Goal: Information Seeking & Learning: Learn about a topic

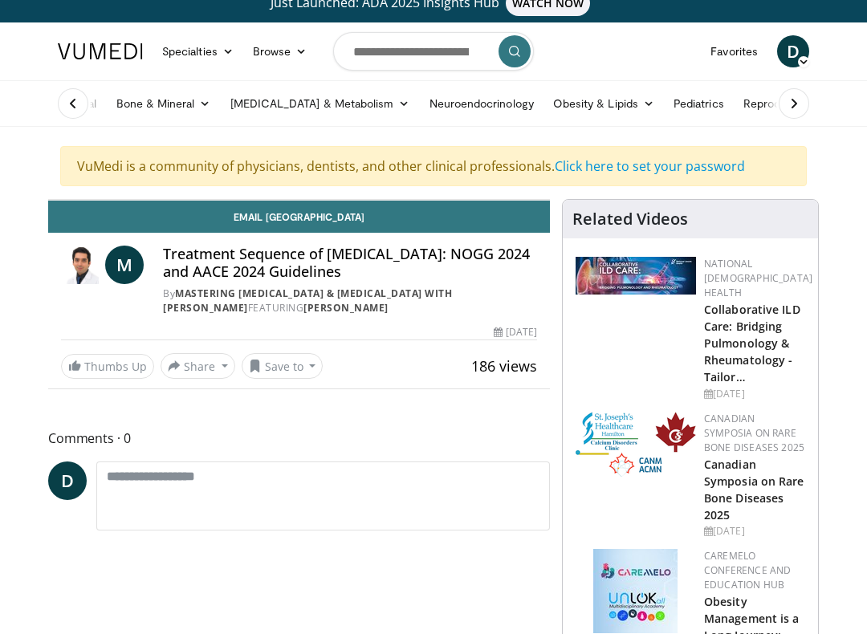
click at [453, 200] on div "10 seconds Tap to unmute" at bounding box center [299, 200] width 500 height 0
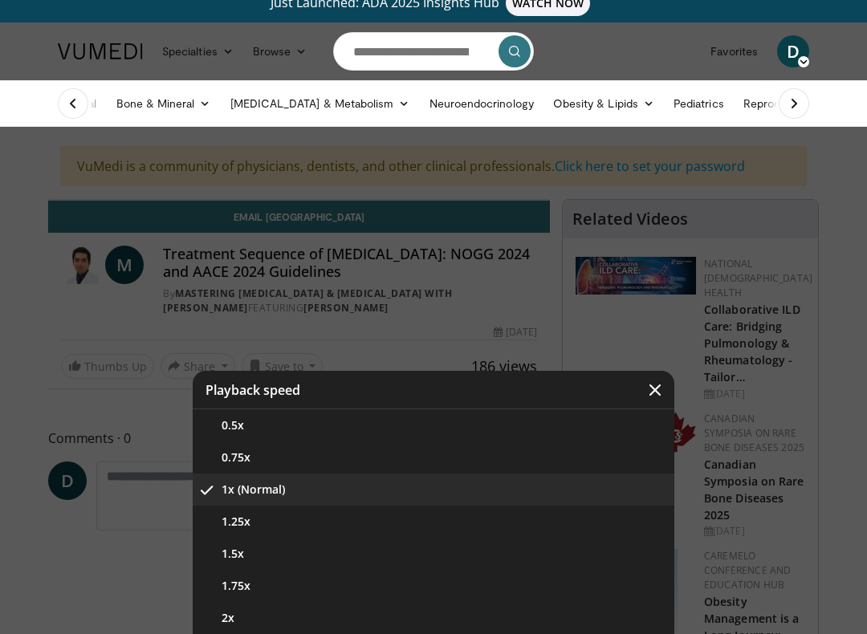
click at [239, 527] on button "1.25x" at bounding box center [434, 522] width 482 height 32
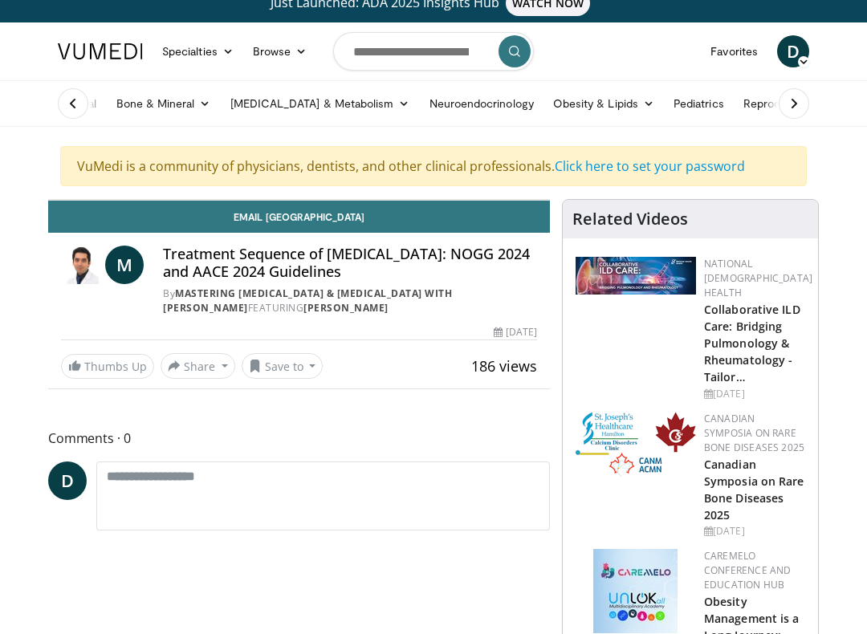
click at [179, 200] on div "10 seconds Tap to unmute" at bounding box center [299, 200] width 500 height 0
click at [263, 200] on div "10 seconds Tap to unmute" at bounding box center [299, 200] width 500 height 0
click at [363, 200] on div "10 seconds Tap to unmute" at bounding box center [299, 200] width 500 height 0
click at [549, 200] on div "10 seconds Tap to unmute" at bounding box center [299, 200] width 500 height 0
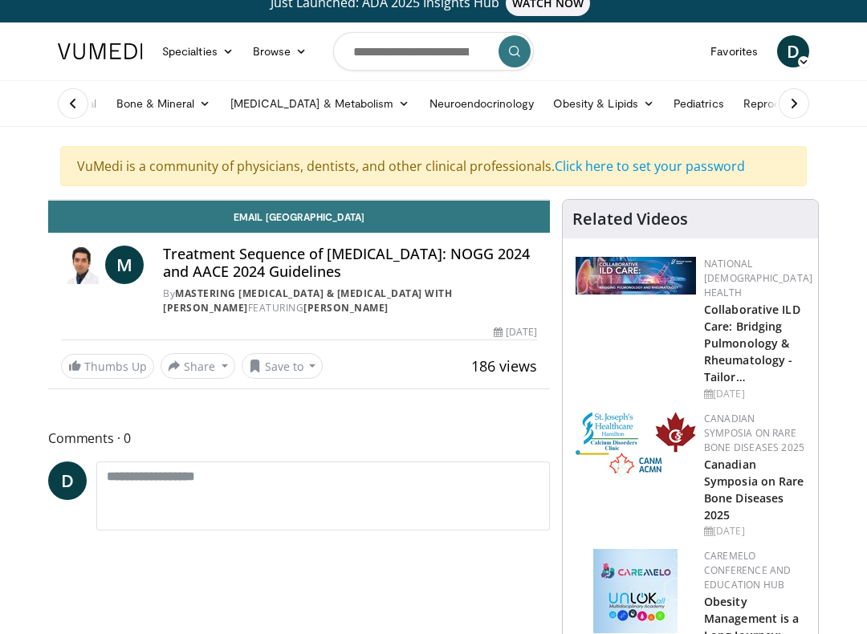
click at [549, 200] on div "10 seconds Tap to unmute" at bounding box center [299, 200] width 500 height 0
click at [49, 200] on span "Video Player" at bounding box center [65, 184] width 32 height 32
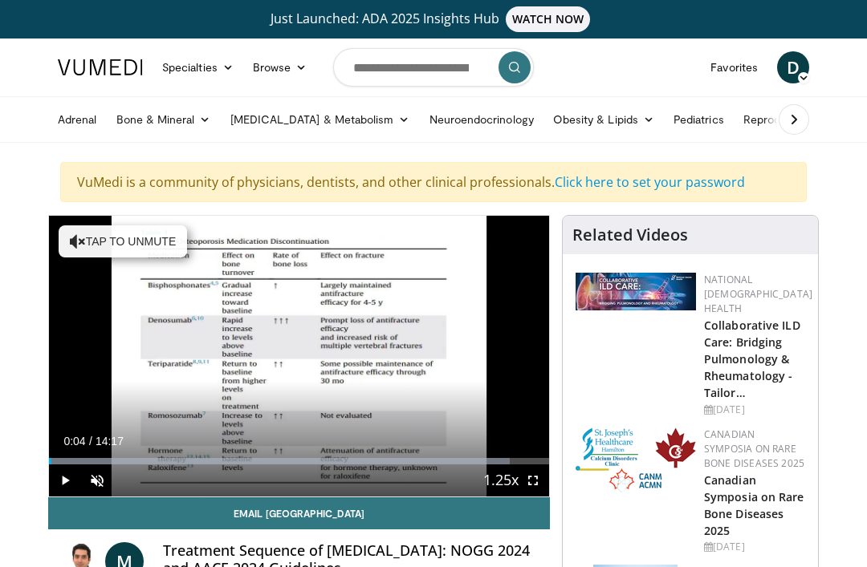
click at [535, 505] on link "Email [GEOGRAPHIC_DATA]" at bounding box center [299, 514] width 502 height 32
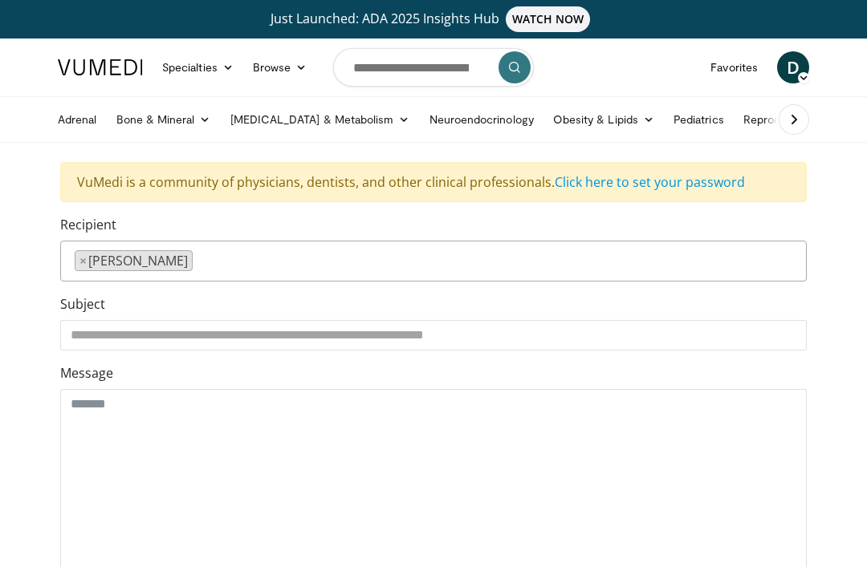
click at [538, 10] on span "WATCH NOW" at bounding box center [548, 19] width 85 height 26
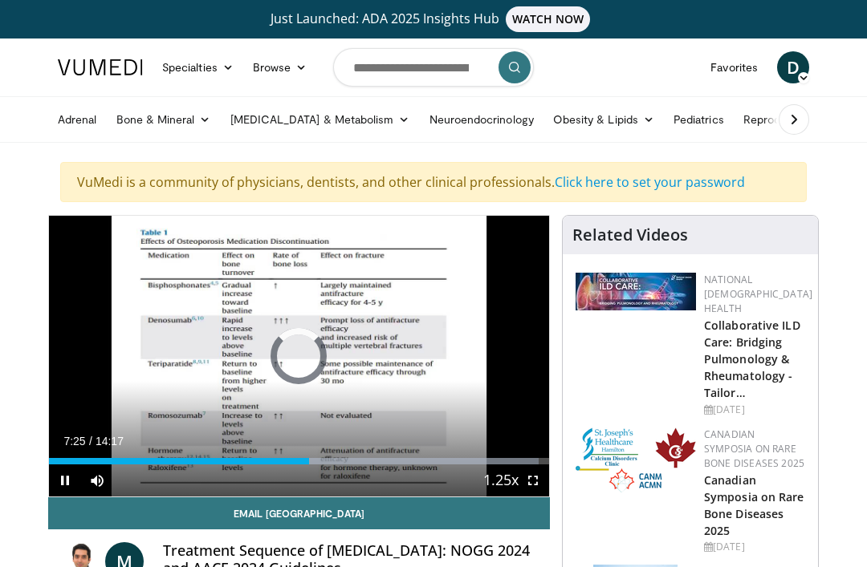
click at [279, 458] on div "Progress Bar" at bounding box center [179, 461] width 260 height 6
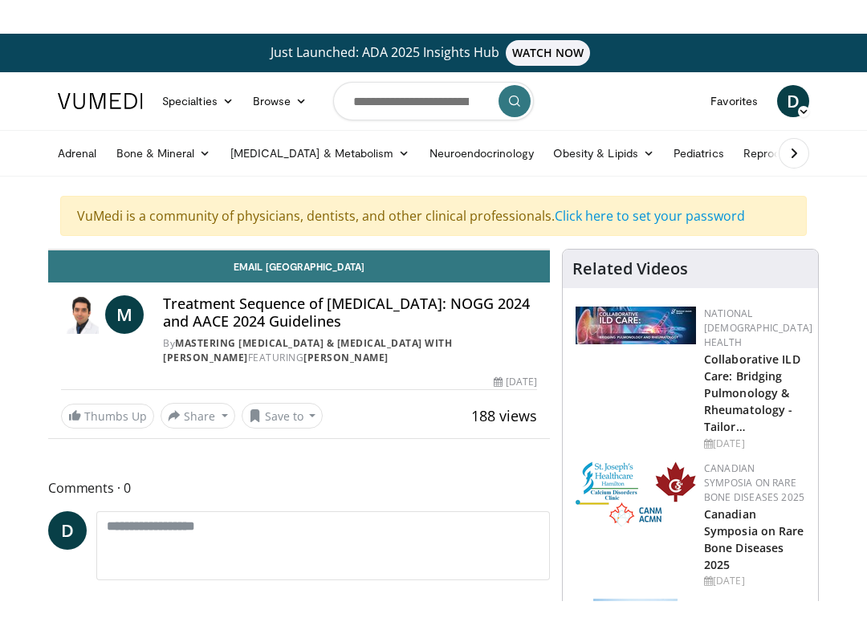
scroll to position [16, 0]
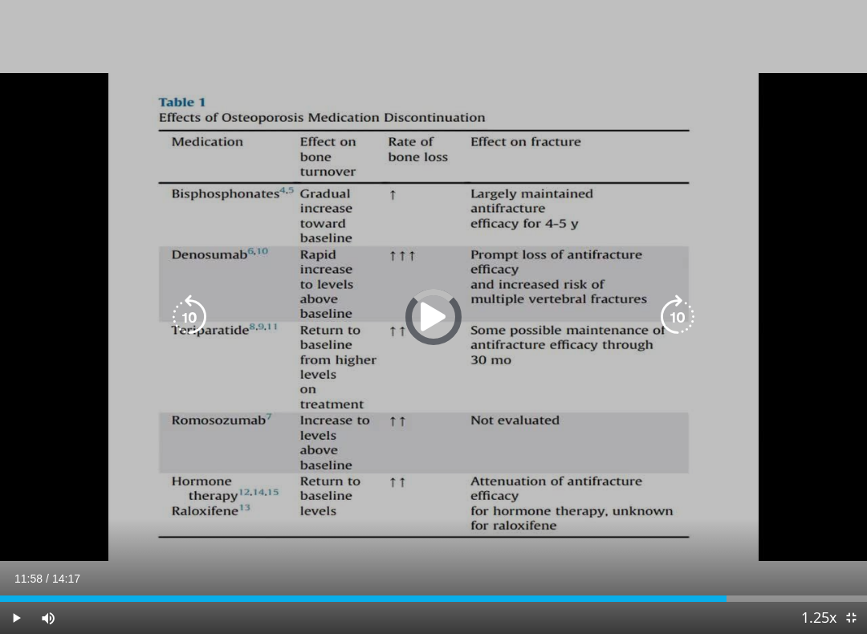
click at [725, 567] on div "Progress Bar" at bounding box center [363, 599] width 726 height 6
click at [434, 313] on icon "Video Player" at bounding box center [433, 317] width 45 height 45
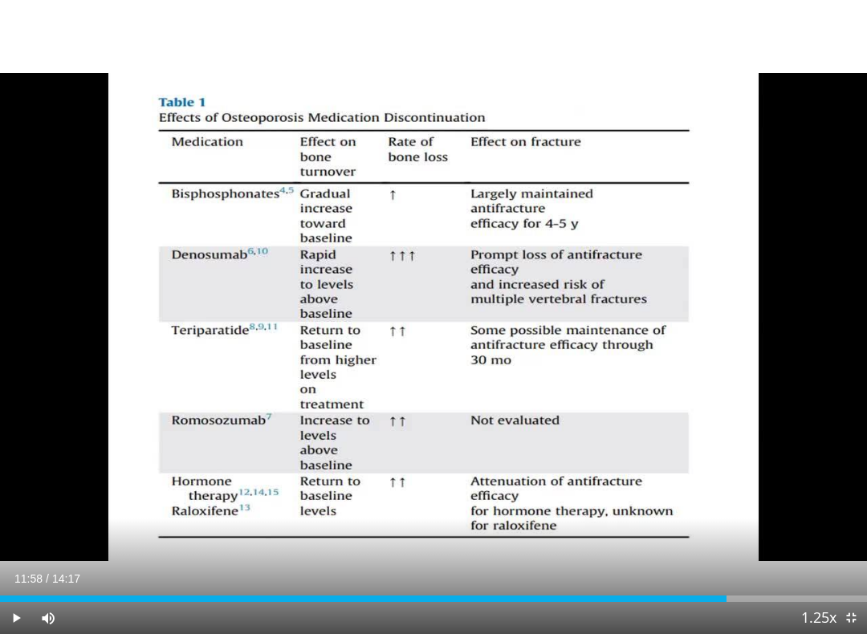
click at [22, 567] on span "Video Player" at bounding box center [16, 618] width 32 height 32
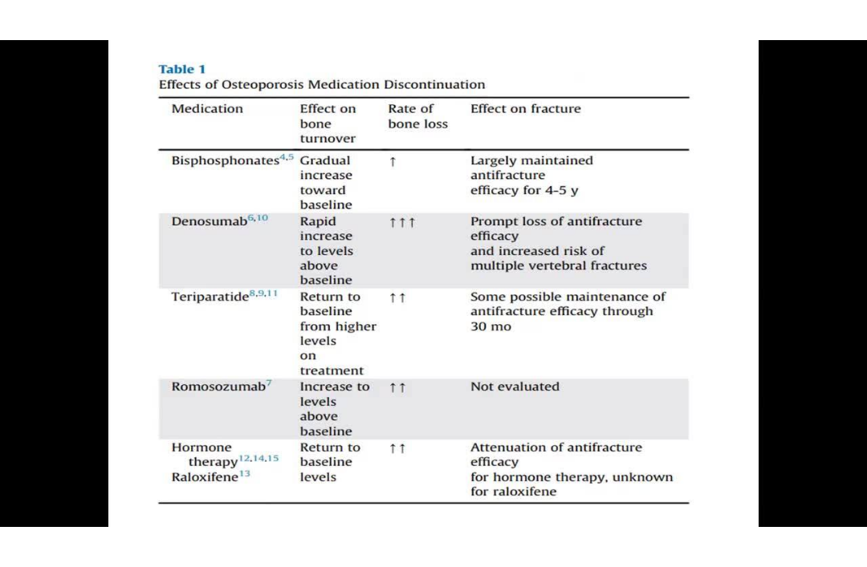
scroll to position [0, 0]
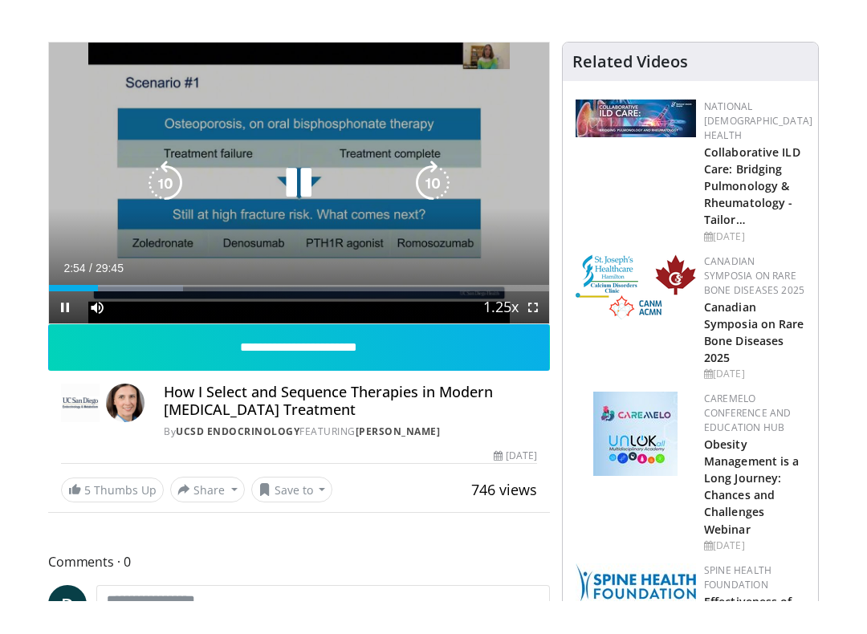
scroll to position [16, 0]
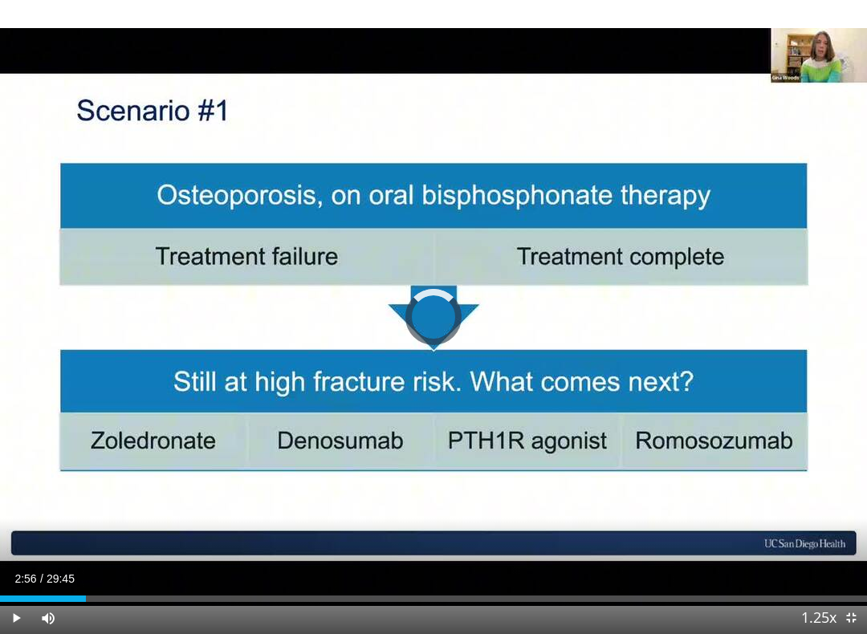
click at [86, 567] on div "Loaded : 0.00%" at bounding box center [433, 599] width 867 height 6
click at [91, 567] on div "Loaded : 0.00%" at bounding box center [433, 599] width 867 height 6
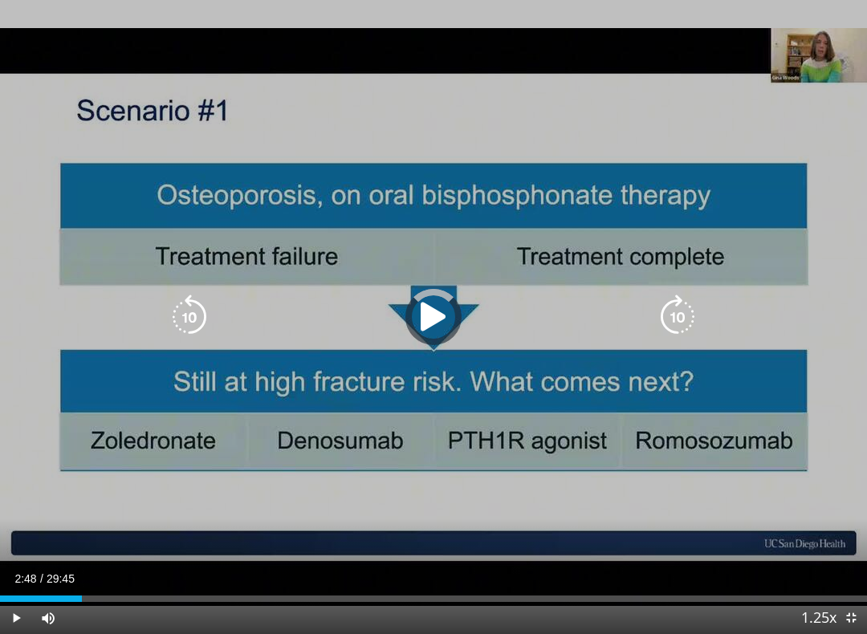
click at [99, 567] on div "Loaded : 0.00%" at bounding box center [433, 599] width 867 height 6
click at [106, 567] on div "Progress Bar" at bounding box center [208, 599] width 223 height 6
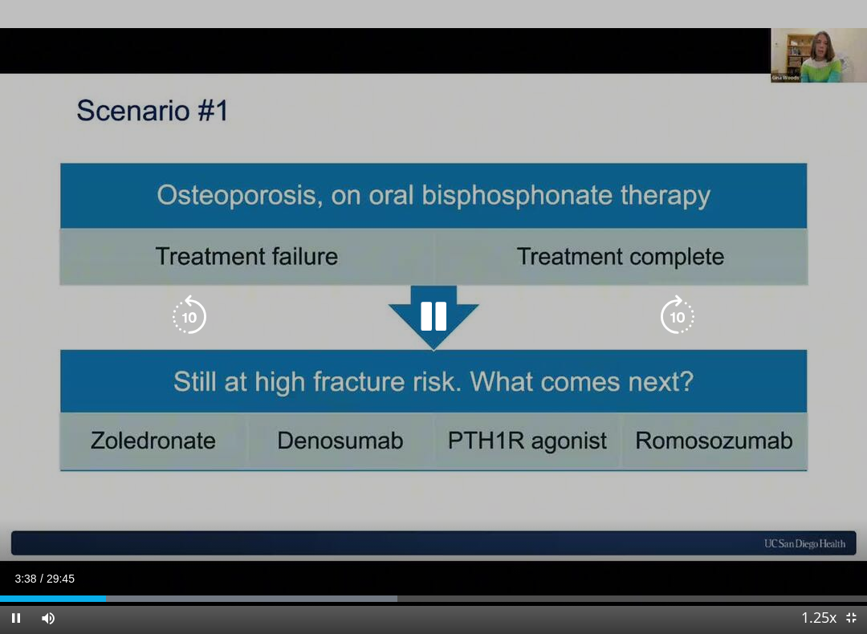
click at [87, 567] on div "Progress Bar" at bounding box center [53, 599] width 106 height 6
click at [78, 567] on div "Progress Bar" at bounding box center [43, 599] width 87 height 6
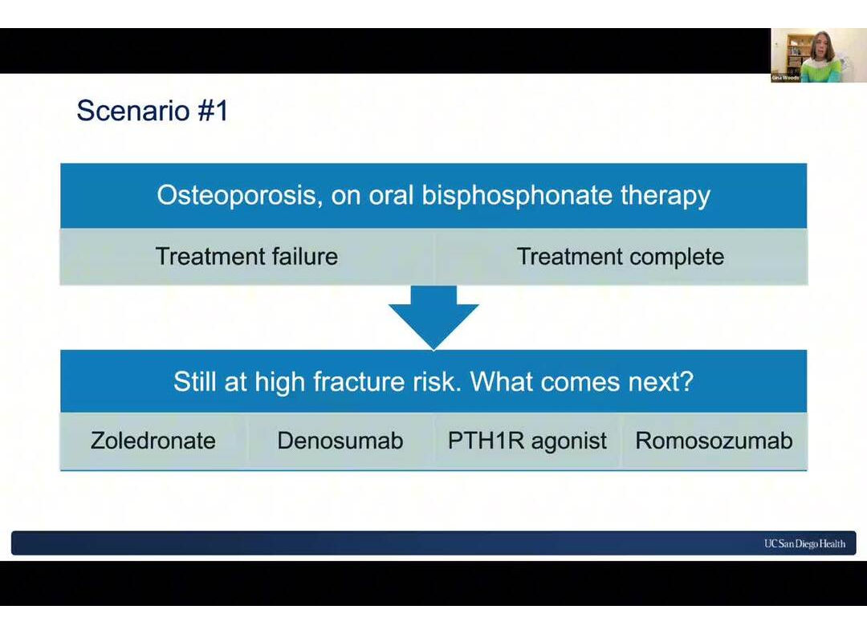
click at [16, 567] on div "10 seconds Tap to unmute" at bounding box center [433, 317] width 867 height 634
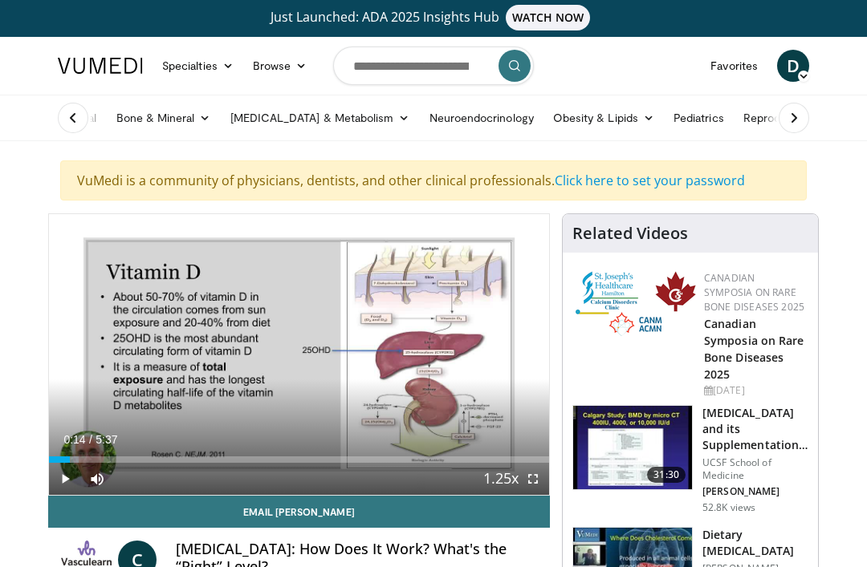
scroll to position [32, 0]
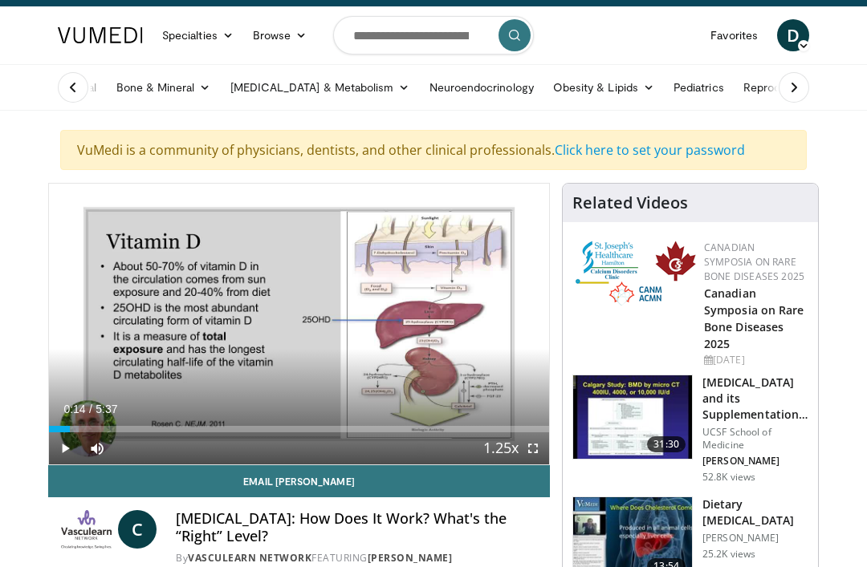
click at [222, 480] on link "Email Clifford" at bounding box center [299, 482] width 502 height 32
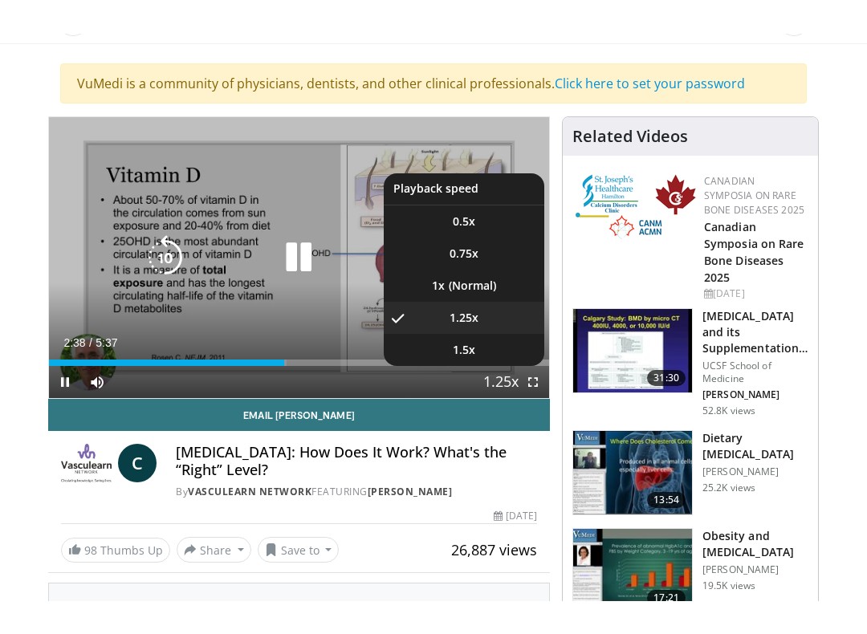
scroll to position [16, 0]
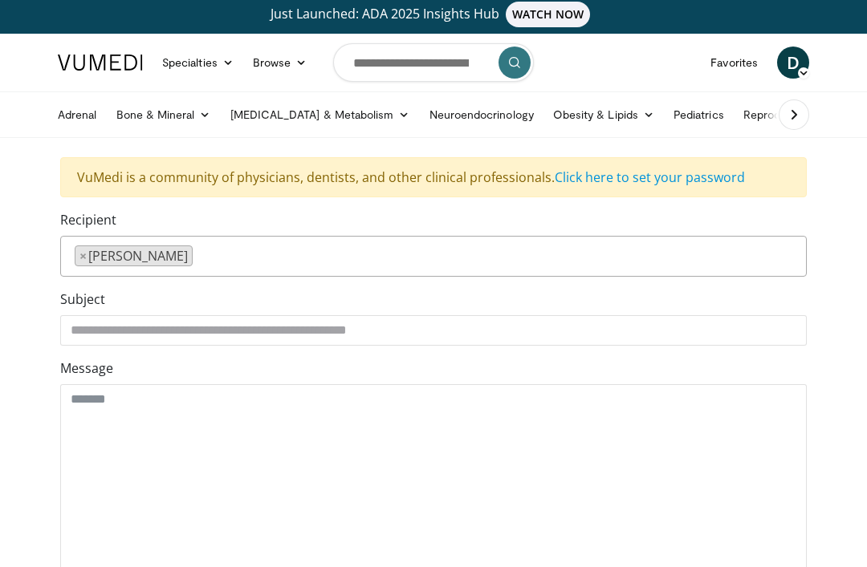
scroll to position [5, 0]
click at [563, 14] on span "WATCH NOW" at bounding box center [548, 15] width 85 height 26
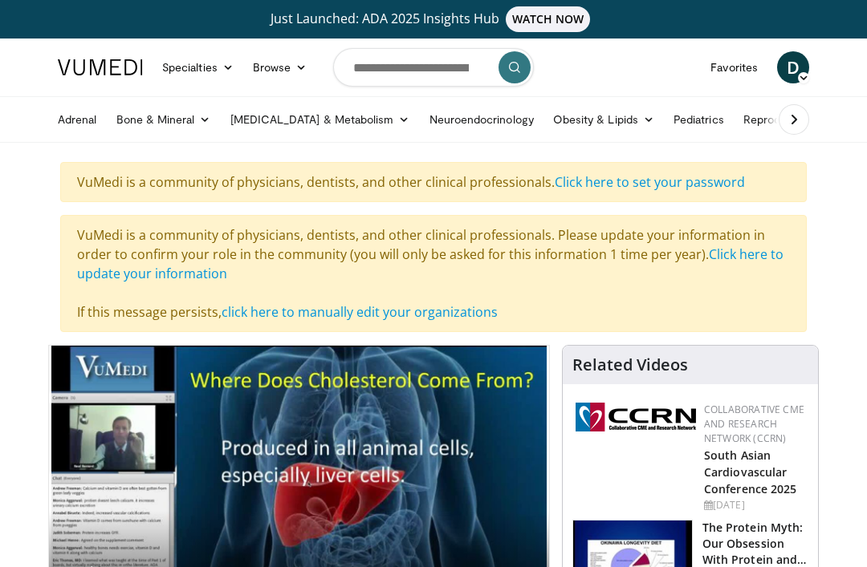
click at [438, 299] on div "VuMedi is a community of physicians, dentists, and other clinical professionals…" at bounding box center [433, 273] width 746 height 117
click at [415, 267] on div "VuMedi is a community of physicians, dentists, and other clinical professionals…" at bounding box center [433, 273] width 746 height 117
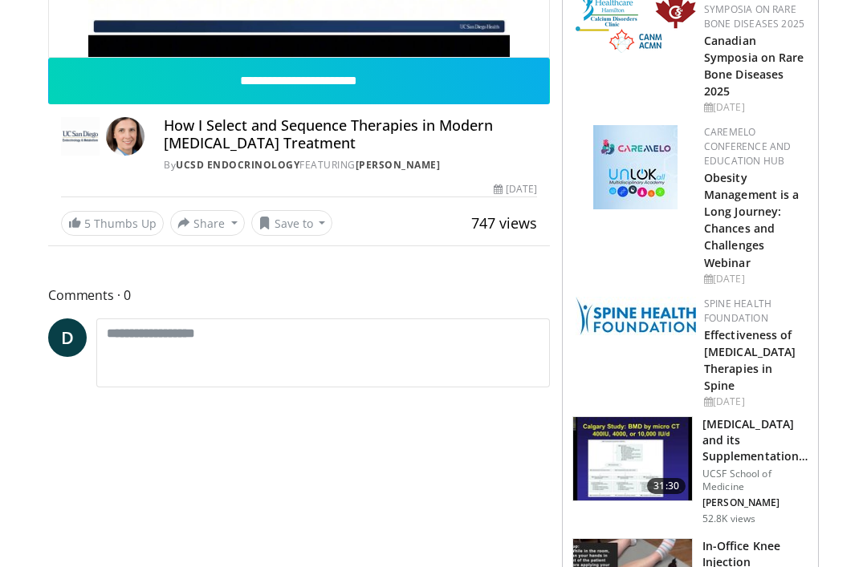
scroll to position [440, 0]
click at [675, 451] on img at bounding box center [632, 458] width 119 height 83
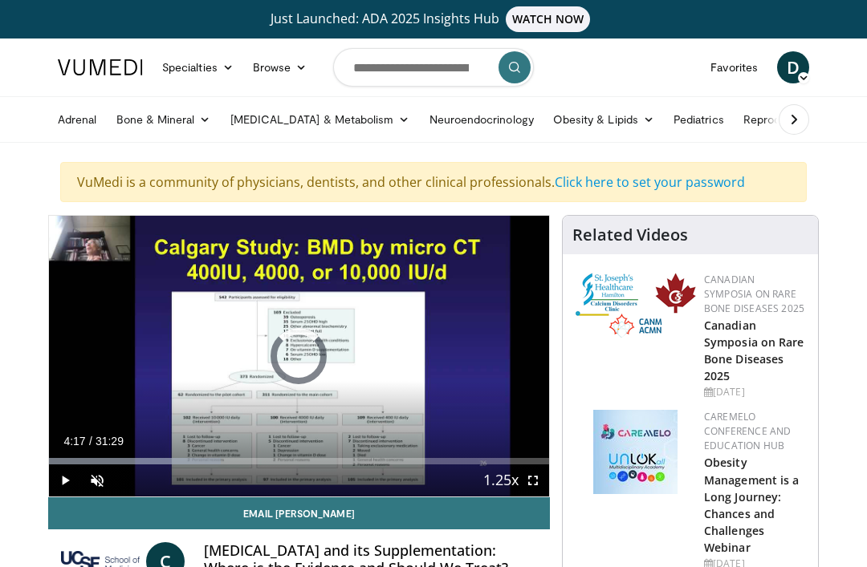
click at [49, 463] on div "Progress Bar" at bounding box center [49, 461] width 0 height 6
click at [69, 487] on span "Video Player" at bounding box center [65, 481] width 32 height 32
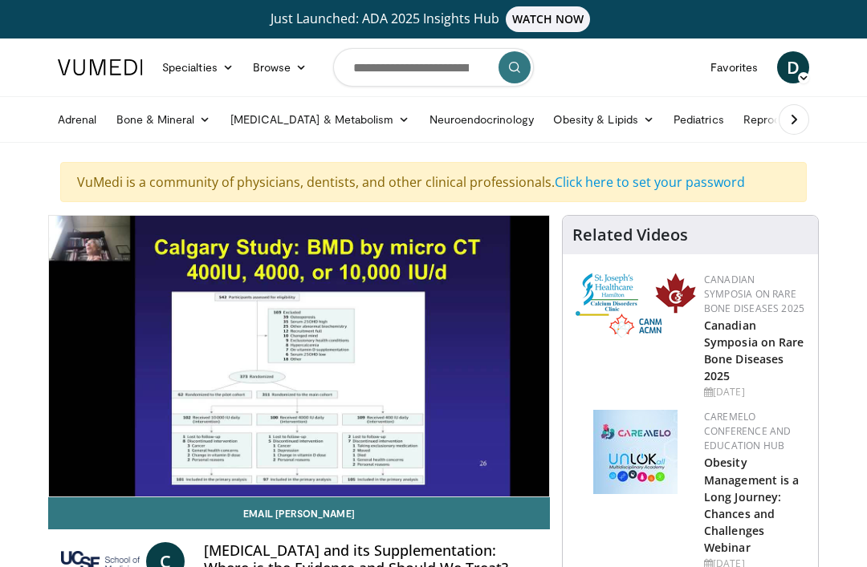
click at [120, 543] on img at bounding box center [100, 562] width 79 height 39
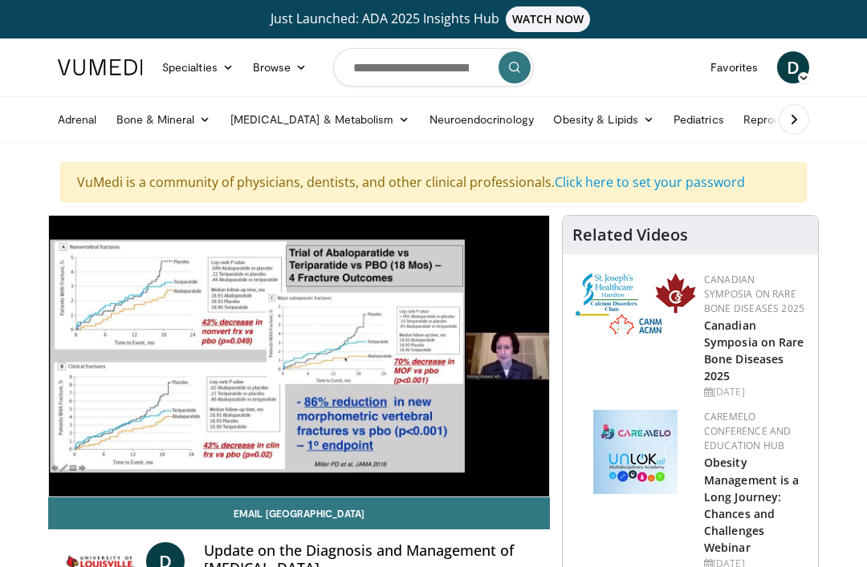
click at [367, 321] on div "10 seconds Tap to unmute" at bounding box center [299, 356] width 500 height 281
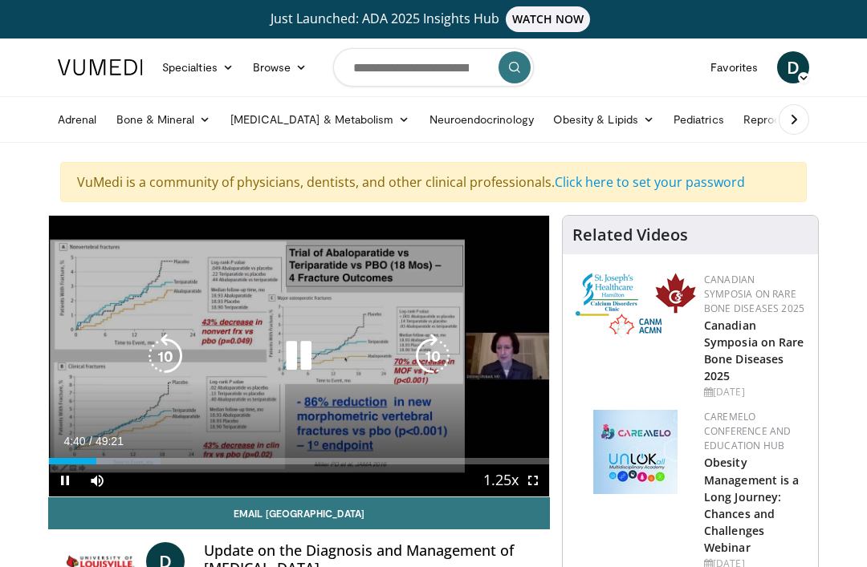
click at [258, 313] on div "10 seconds Tap to unmute" at bounding box center [299, 356] width 500 height 281
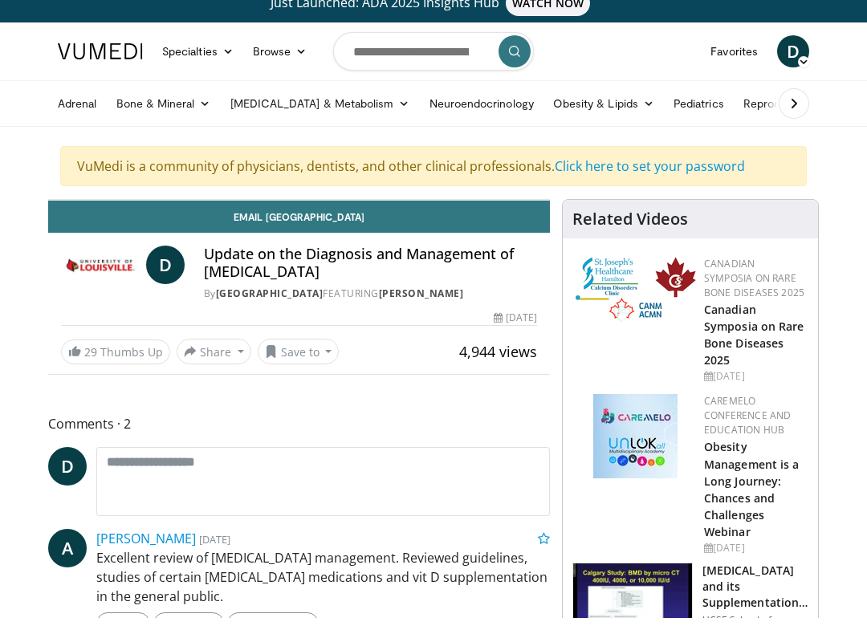
scroll to position [16, 0]
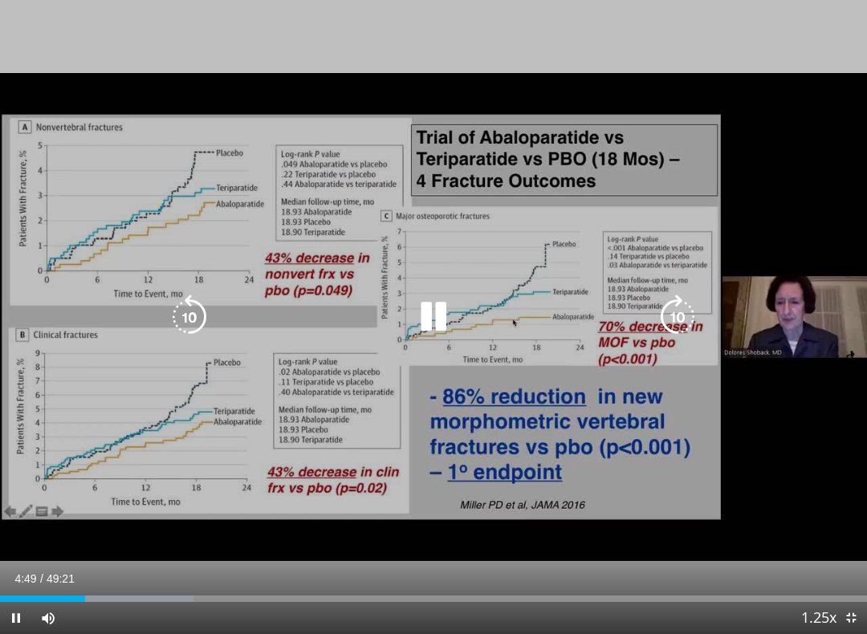
click at [501, 317] on div "Video Player" at bounding box center [433, 317] width 520 height 32
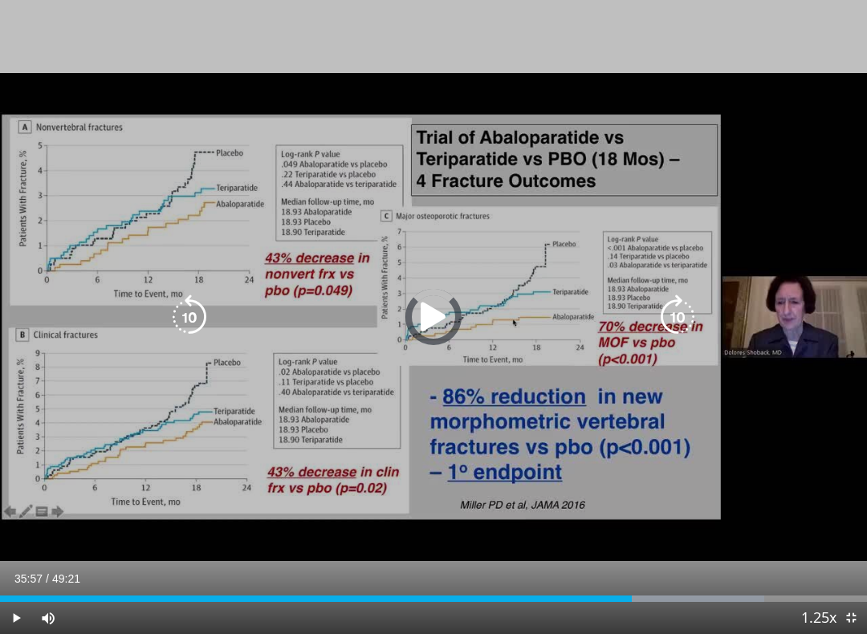
click at [632, 567] on div "Loaded : 88.11%" at bounding box center [433, 599] width 867 height 6
